Goal: Task Accomplishment & Management: Use online tool/utility

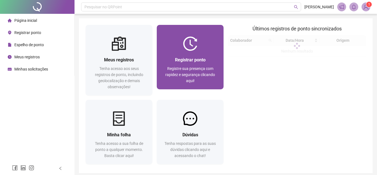
click at [192, 55] on div "Registrar ponto Registre sua presença com rapidez e segurança clicando aqui!" at bounding box center [190, 70] width 67 height 38
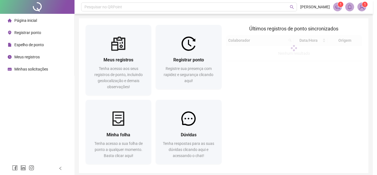
click at [196, 81] on strong "Colaborador" at bounding box center [188, 83] width 25 height 5
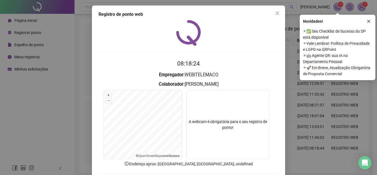
scroll to position [29, 0]
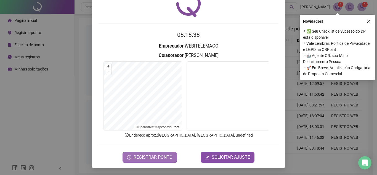
click at [168, 157] on span "REGISTRAR PONTO" at bounding box center [153, 157] width 39 height 7
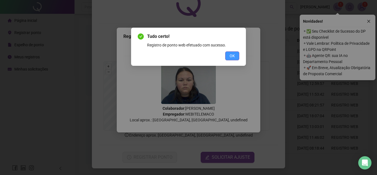
click at [236, 57] on button "OK" at bounding box center [232, 55] width 14 height 9
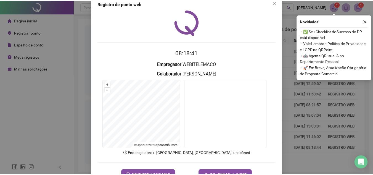
scroll to position [0, 0]
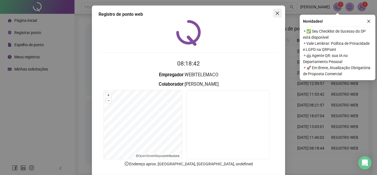
click at [276, 14] on icon "close" at bounding box center [277, 13] width 4 height 4
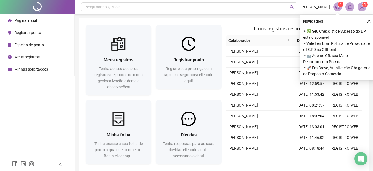
click at [25, 46] on span "Espelho de ponto" at bounding box center [29, 45] width 30 height 4
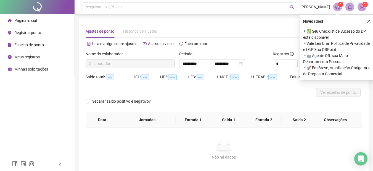
type input "**********"
click at [367, 20] on button "button" at bounding box center [369, 21] width 7 height 7
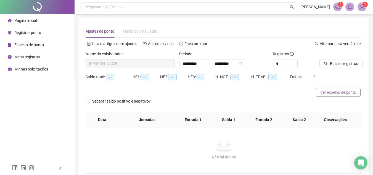
drag, startPoint x: 339, startPoint y: 91, endPoint x: 328, endPoint y: 91, distance: 10.5
click at [339, 91] on span "Ver espelho de ponto" at bounding box center [338, 92] width 36 height 6
click at [33, 46] on span "Espelho de ponto" at bounding box center [29, 45] width 30 height 4
click at [346, 65] on span "Buscar registros" at bounding box center [344, 63] width 28 height 6
